Goal: Book appointment/travel/reservation

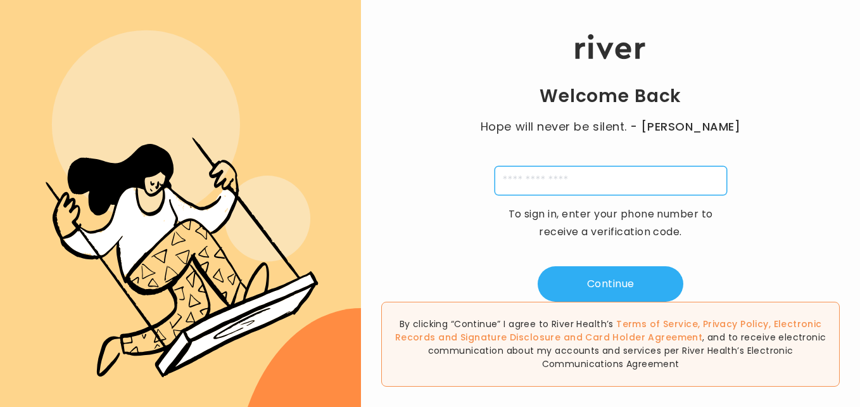
click at [632, 177] on input "tel" at bounding box center [611, 180] width 232 height 29
type input "**********"
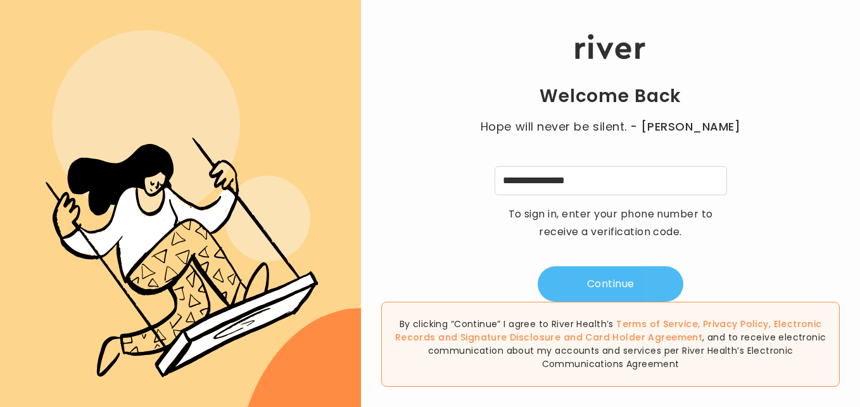
click at [605, 278] on button "Continue" at bounding box center [611, 283] width 146 height 35
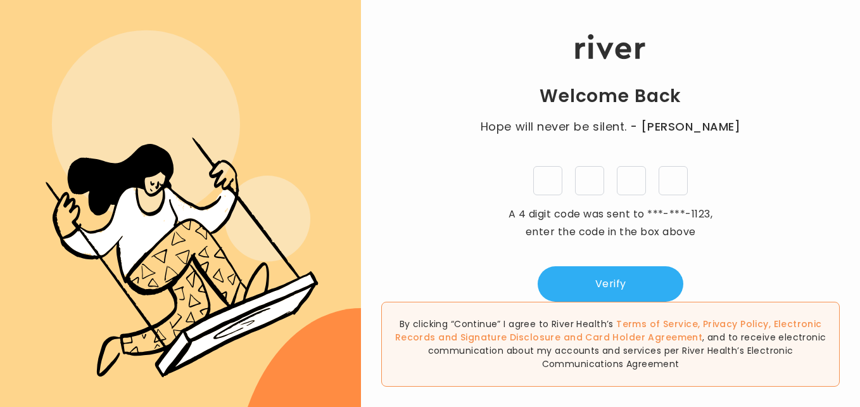
type input "*"
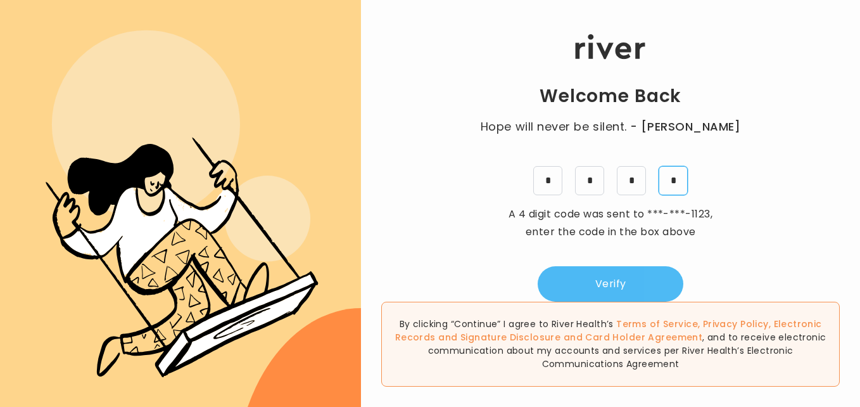
type input "*"
click at [661, 277] on button "Verify" at bounding box center [611, 283] width 146 height 35
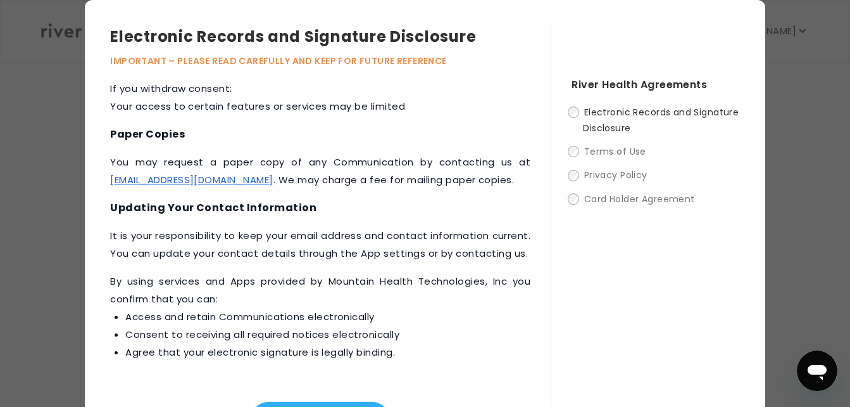
scroll to position [377, 0]
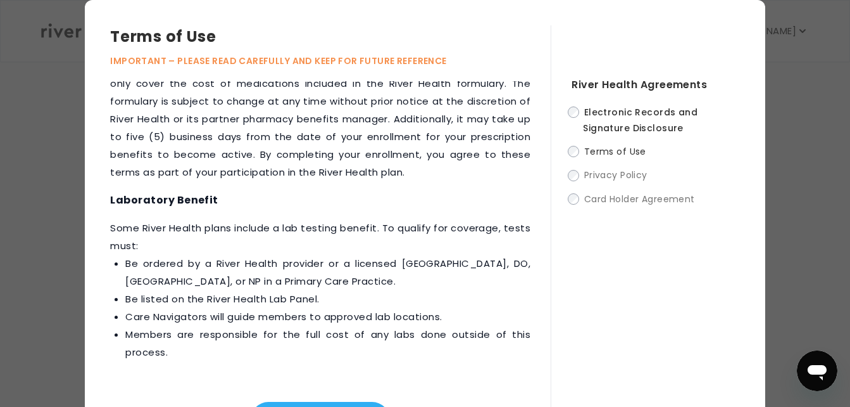
scroll to position [2002, 0]
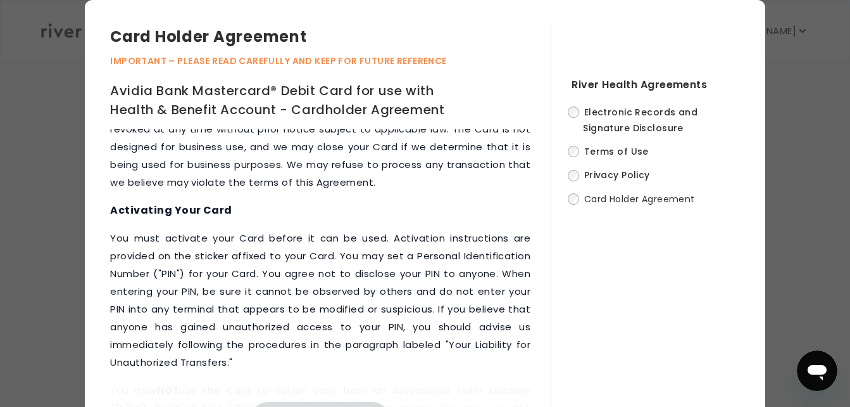
scroll to position [1020, 0]
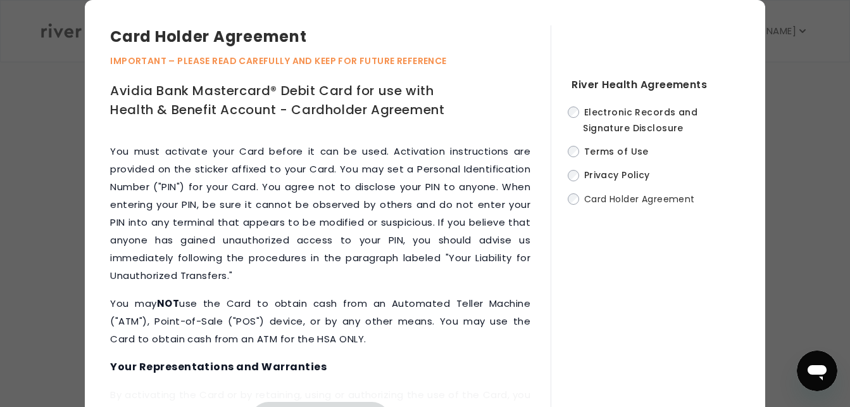
click at [534, 186] on div "This Cardholder Agreement ("Agreement") outlines the terms and conditions under…" at bounding box center [330, 283] width 441 height 308
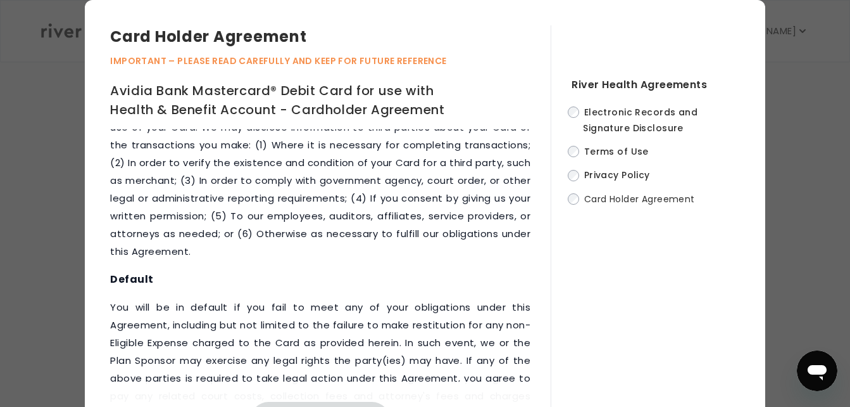
scroll to position [7296, 0]
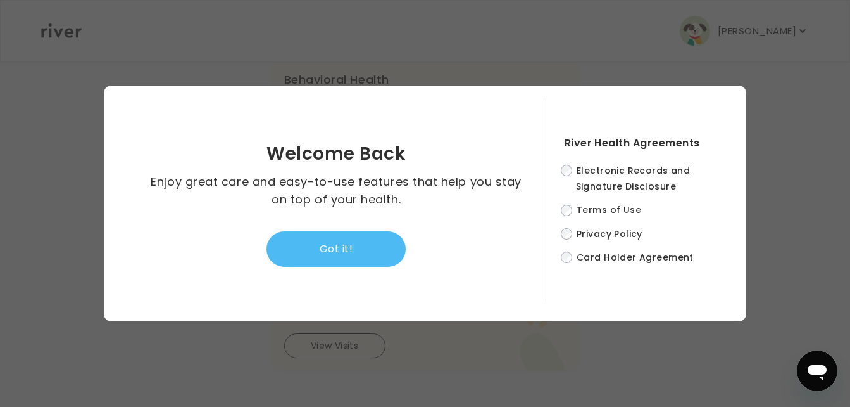
click at [382, 260] on button "Got it!" at bounding box center [336, 248] width 139 height 35
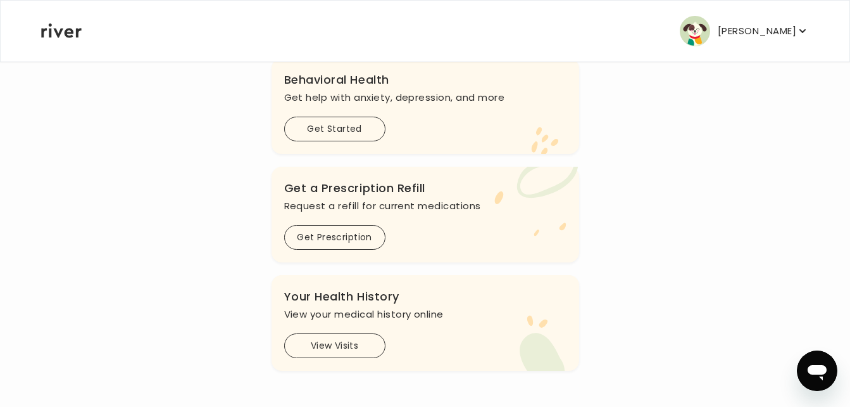
click at [803, 25] on icon "button" at bounding box center [803, 31] width 13 height 13
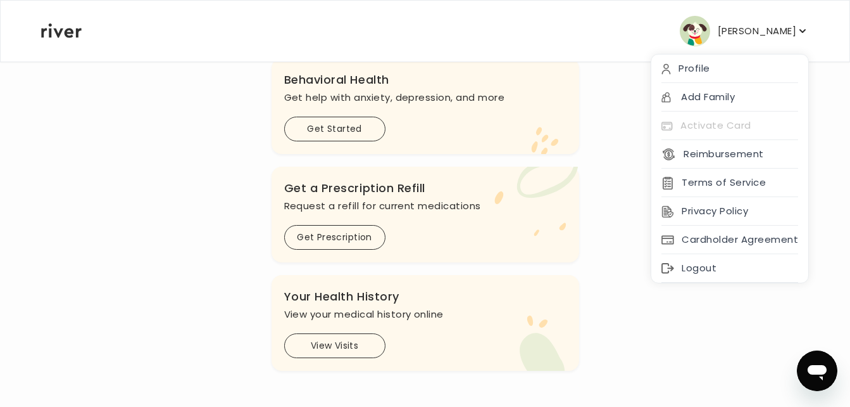
click at [803, 25] on icon "button" at bounding box center [803, 31] width 13 height 13
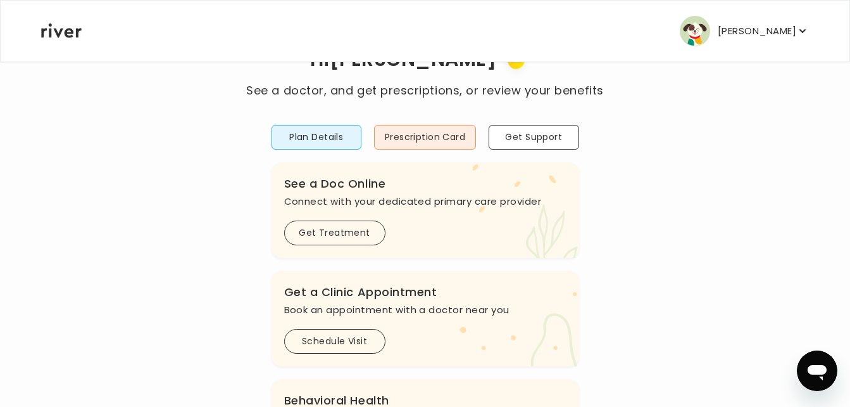
scroll to position [92, 0]
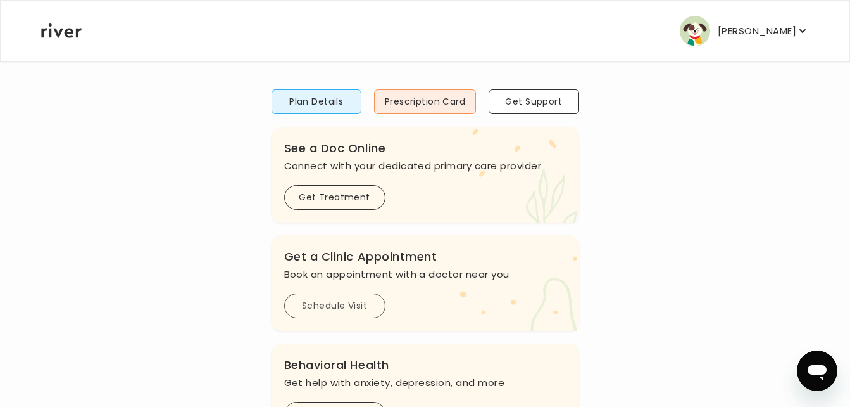
click at [361, 306] on button "Schedule Visit" at bounding box center [334, 305] width 101 height 25
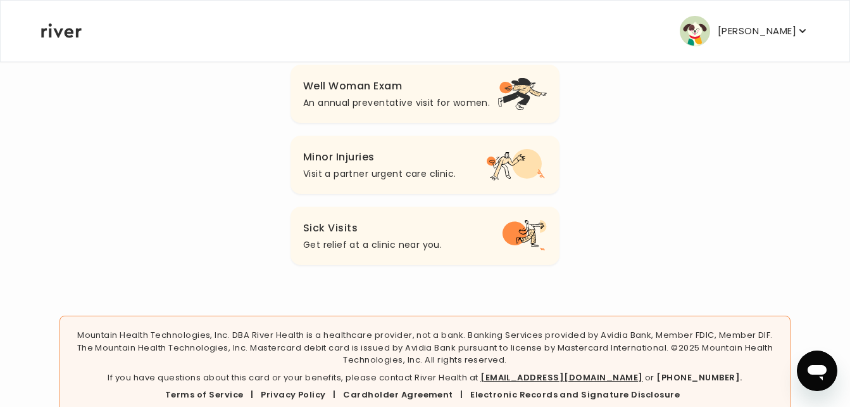
scroll to position [280, 0]
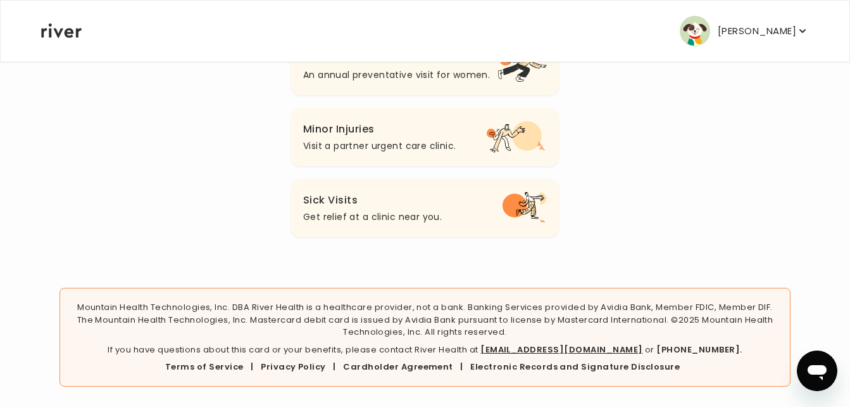
click at [439, 218] on p "Get relief at a clinic near you." at bounding box center [372, 216] width 139 height 15
